Goal: Transaction & Acquisition: Purchase product/service

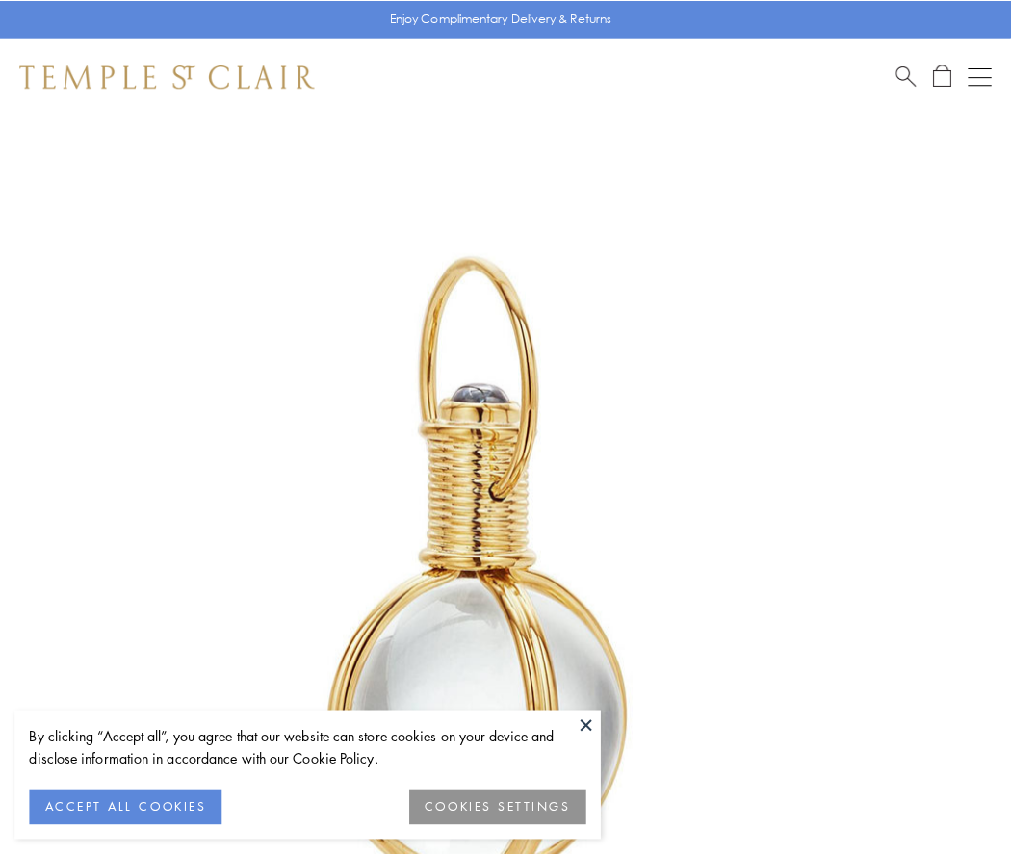
scroll to position [502, 0]
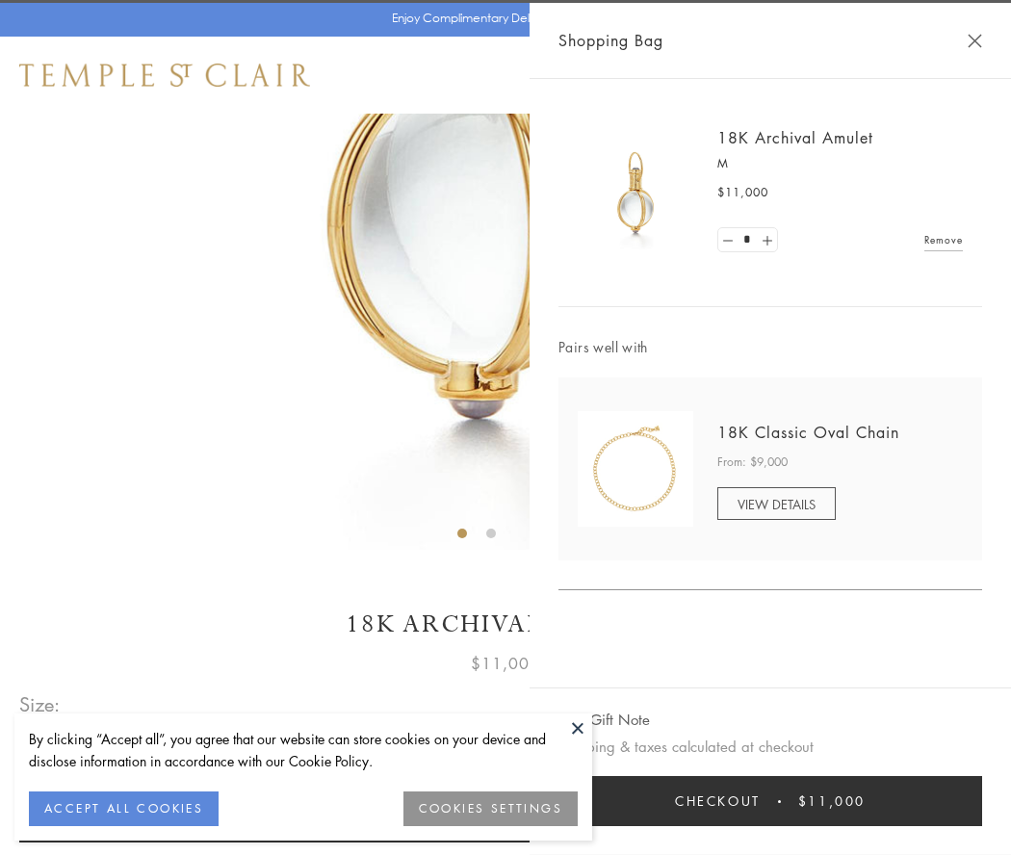
click at [770, 801] on button "Checkout $11,000" at bounding box center [770, 801] width 424 height 50
